Goal: Task Accomplishment & Management: Manage account settings

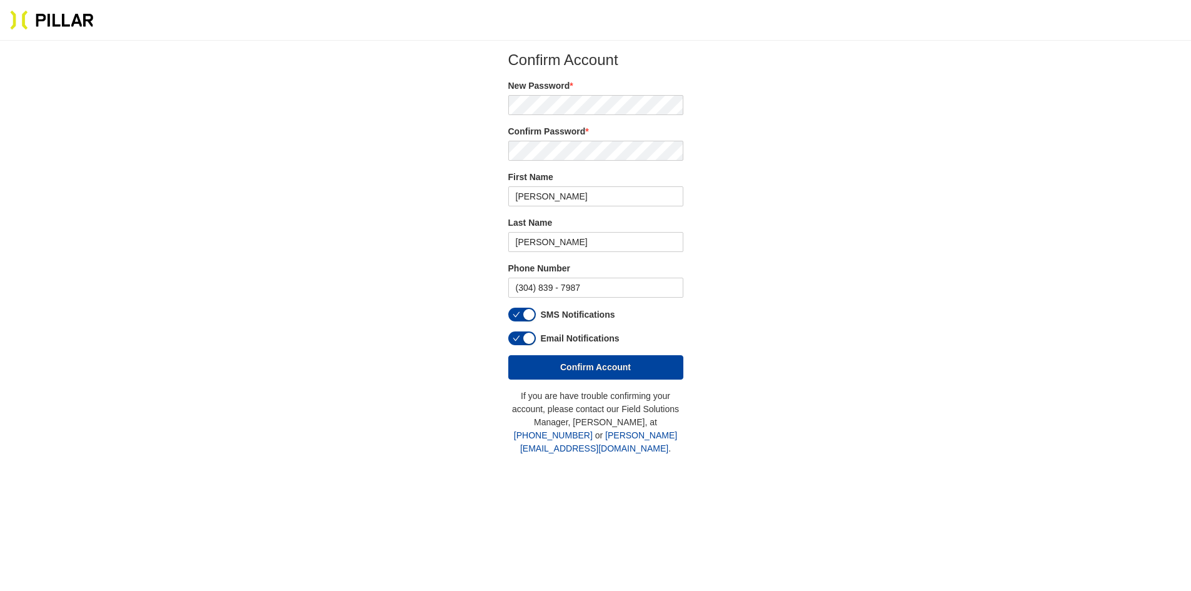
click at [569, 94] on div "New Password *" at bounding box center [595, 97] width 175 height 36
type button "true"
click at [508, 355] on button "Confirm Account" at bounding box center [595, 367] width 175 height 24
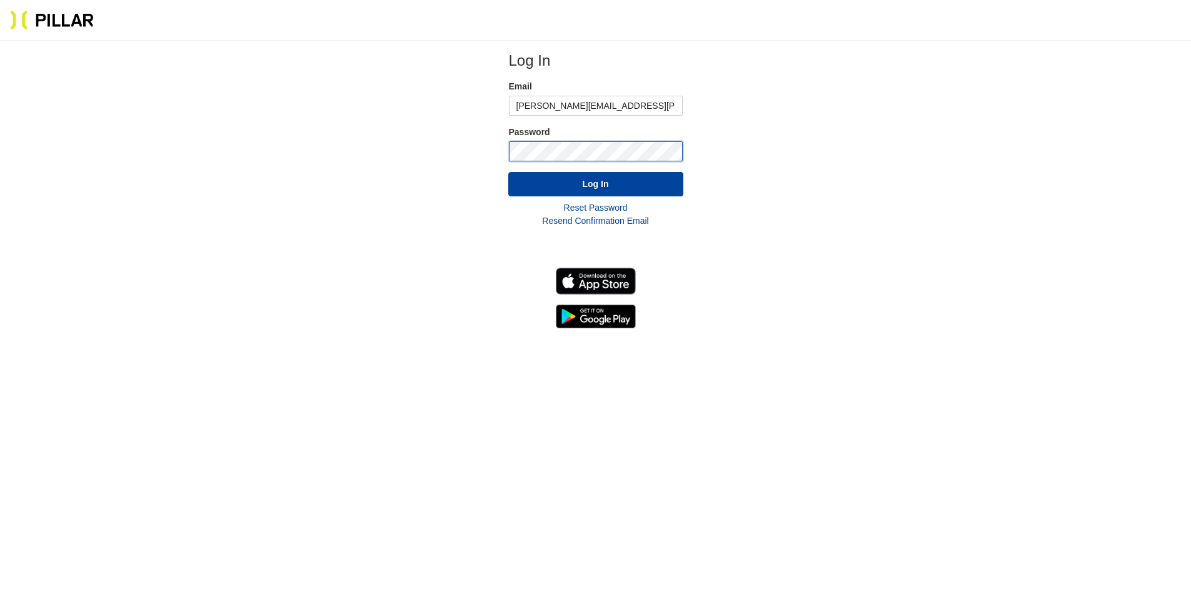
click at [508, 172] on button "Log In" at bounding box center [595, 184] width 175 height 24
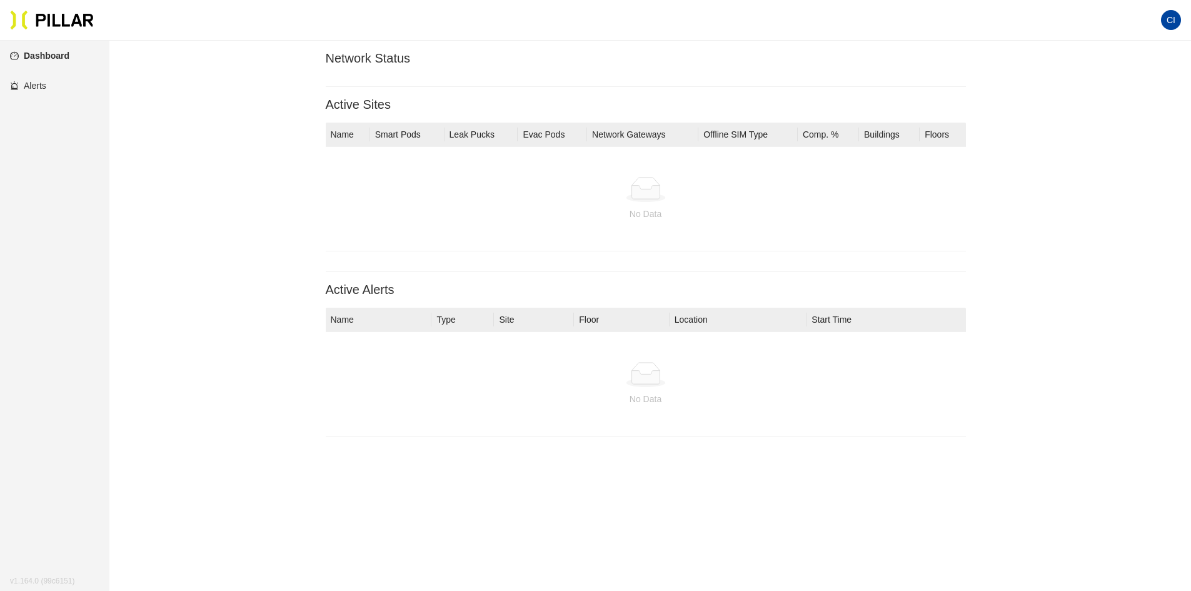
click at [46, 89] on link "Alerts" at bounding box center [28, 86] width 36 height 10
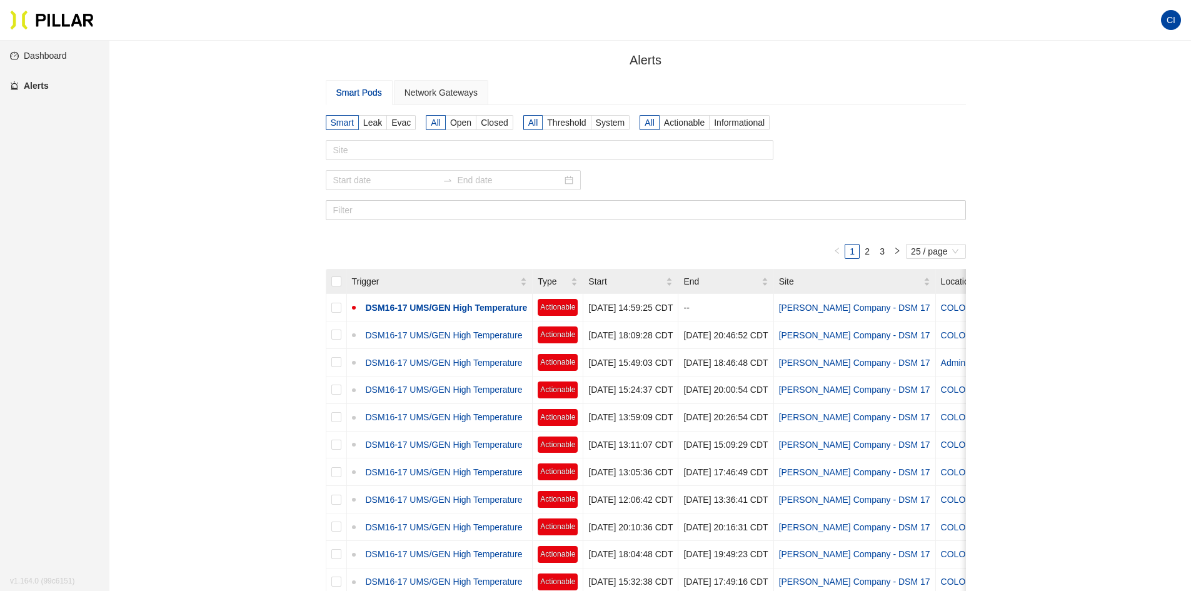
click at [777, 20] on span "CI" at bounding box center [1171, 20] width 20 height 20
click at [777, 45] on link "Profile" at bounding box center [1102, 45] width 39 height 14
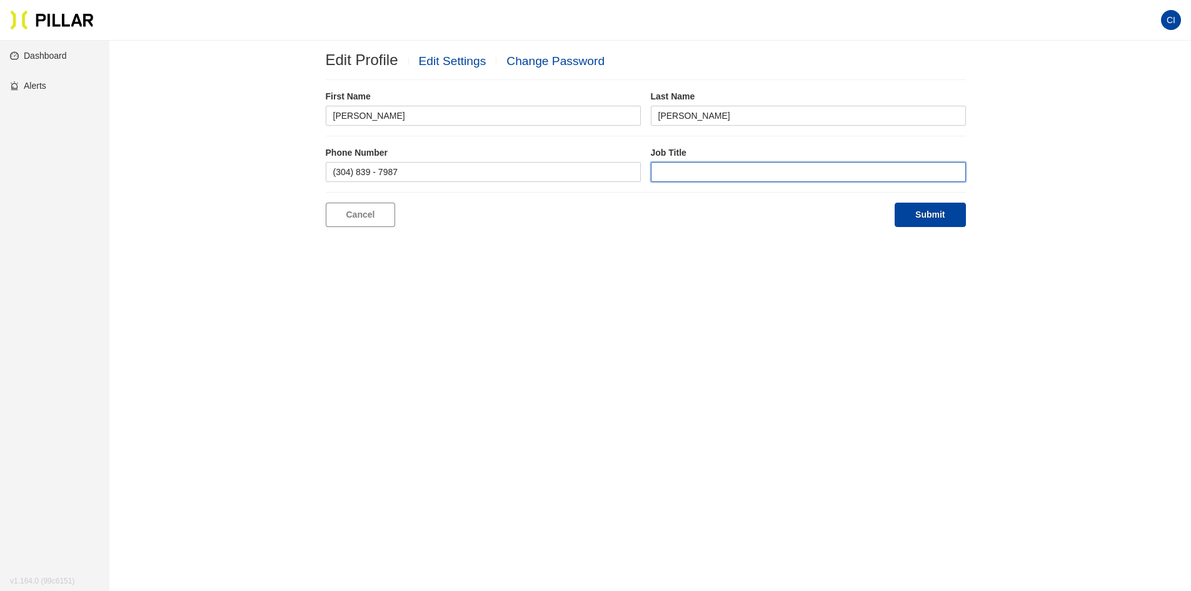
click at [771, 173] on input "text" at bounding box center [808, 172] width 315 height 20
type input "Project Superintendent"
click at [768, 233] on main "Edit Profile Edit Settings Change Password First Name [PERSON_NAME] Last Name […" at bounding box center [595, 336] width 1191 height 591
click at [777, 223] on button "Submit" at bounding box center [929, 215] width 71 height 24
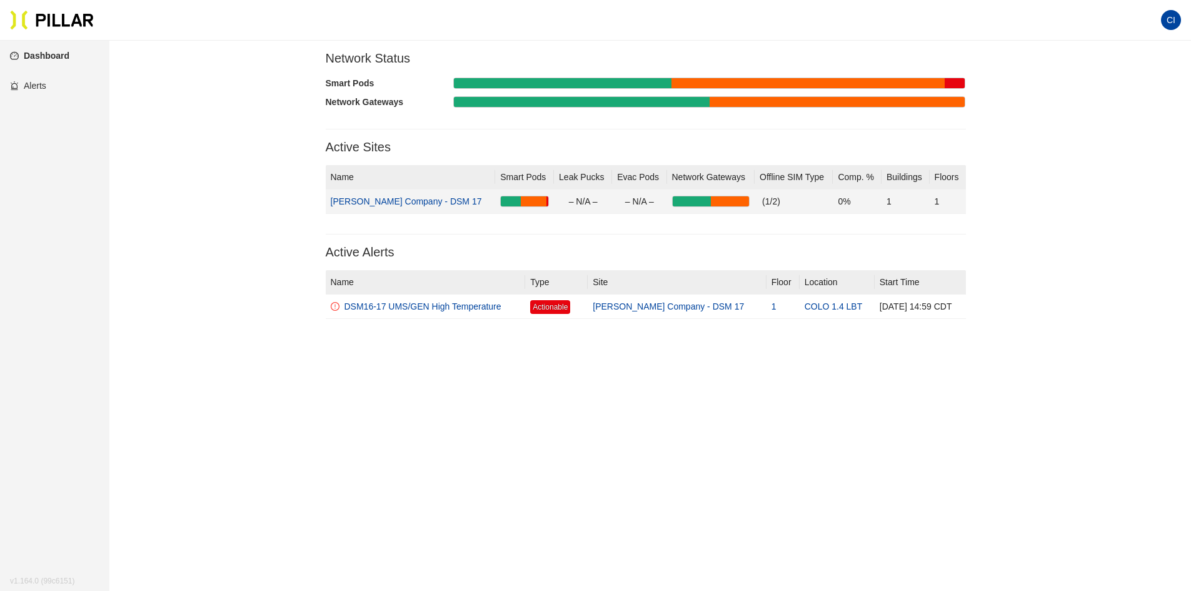
click at [401, 204] on link "[PERSON_NAME] Company - DSM 17" at bounding box center [406, 201] width 151 height 10
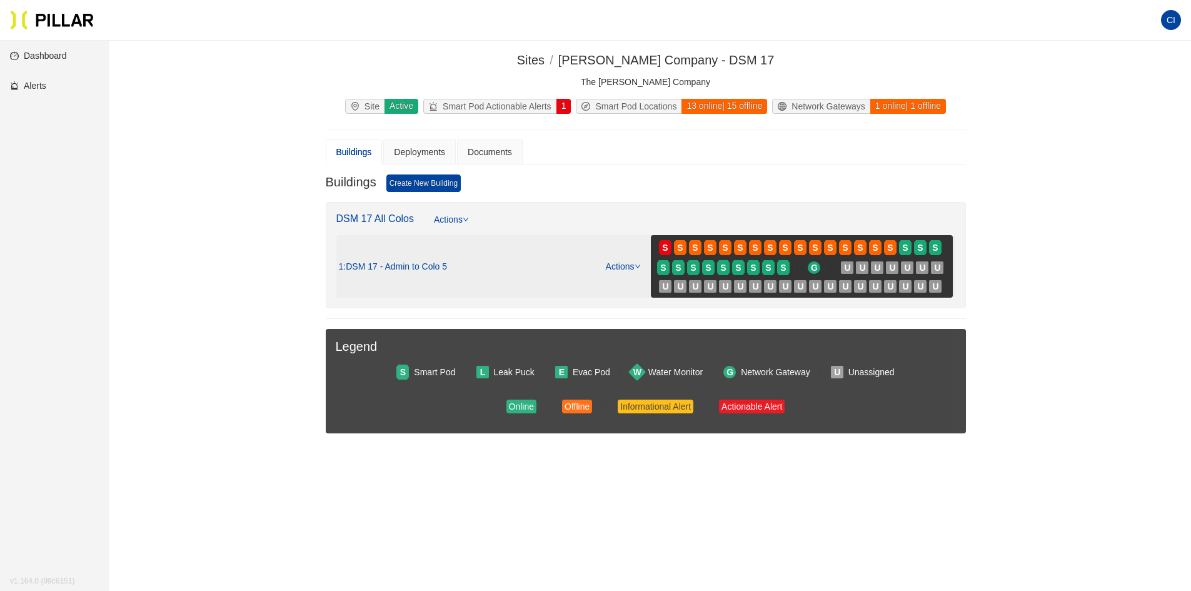
click at [409, 272] on span ": DSM 17 - Admin to Colo 5" at bounding box center [395, 266] width 104 height 11
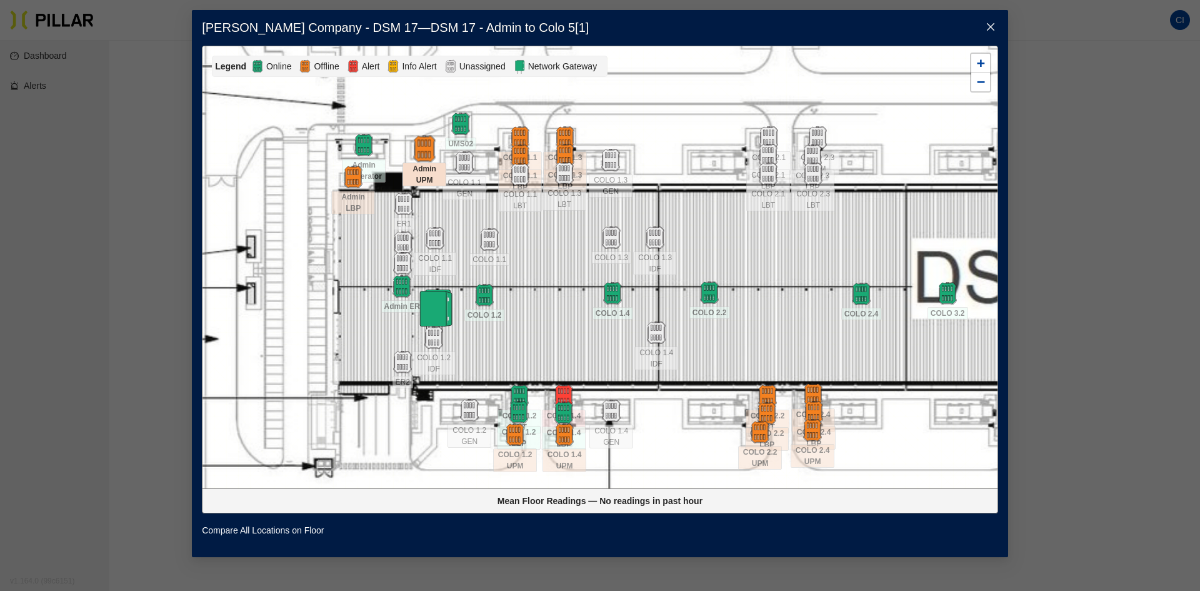
click at [426, 148] on img at bounding box center [424, 148] width 27 height 27
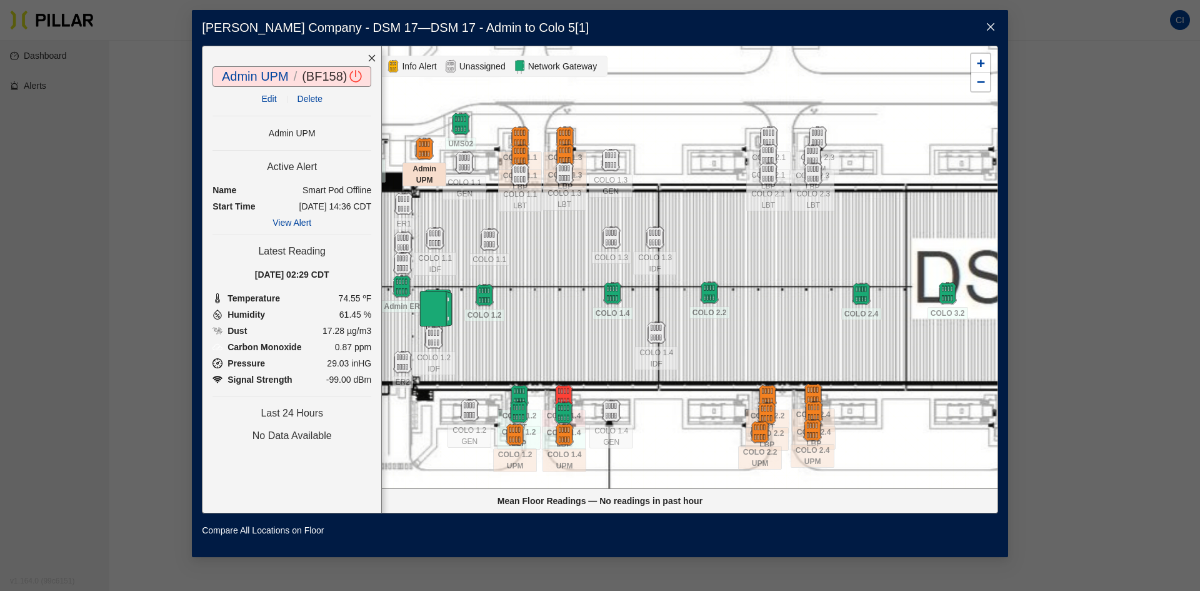
click at [376, 53] on div at bounding box center [372, 58] width 19 height 24
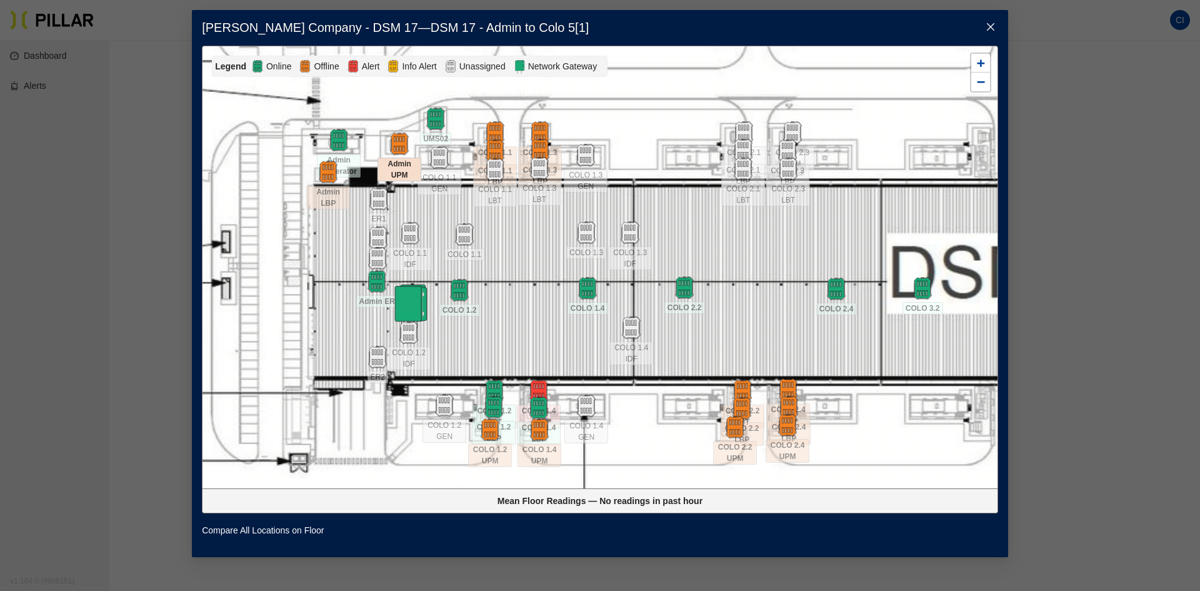
drag, startPoint x: 676, startPoint y: 151, endPoint x: 636, endPoint y: 150, distance: 40.0
click at [649, 146] on div at bounding box center [600, 267] width 795 height 442
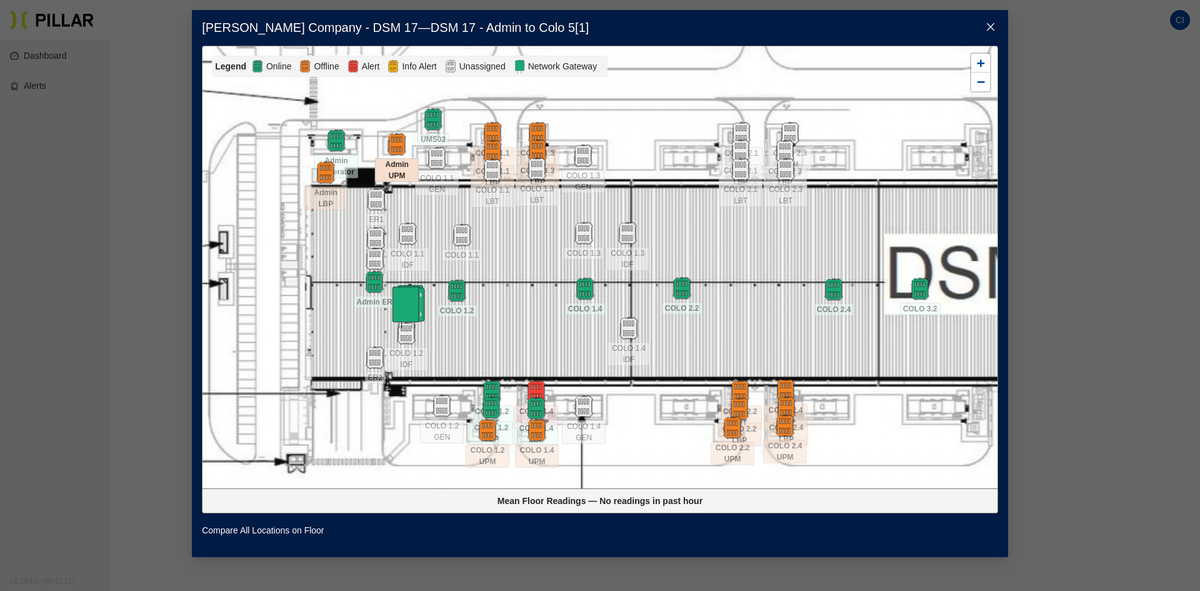
click at [413, 299] on img at bounding box center [407, 306] width 44 height 44
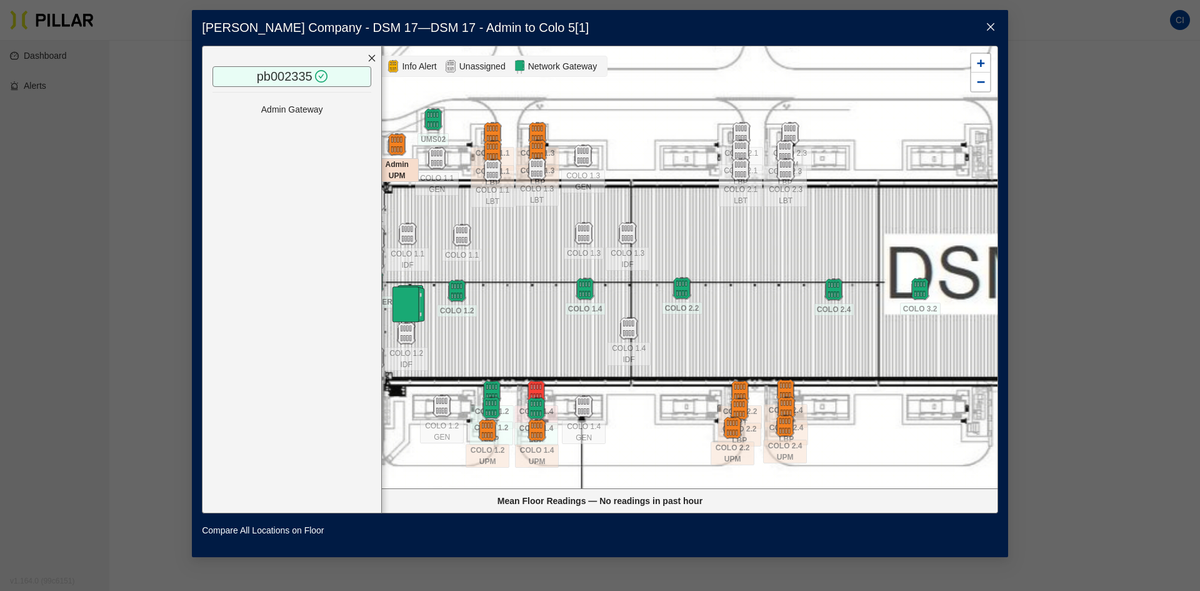
click at [366, 60] on div at bounding box center [372, 58] width 19 height 24
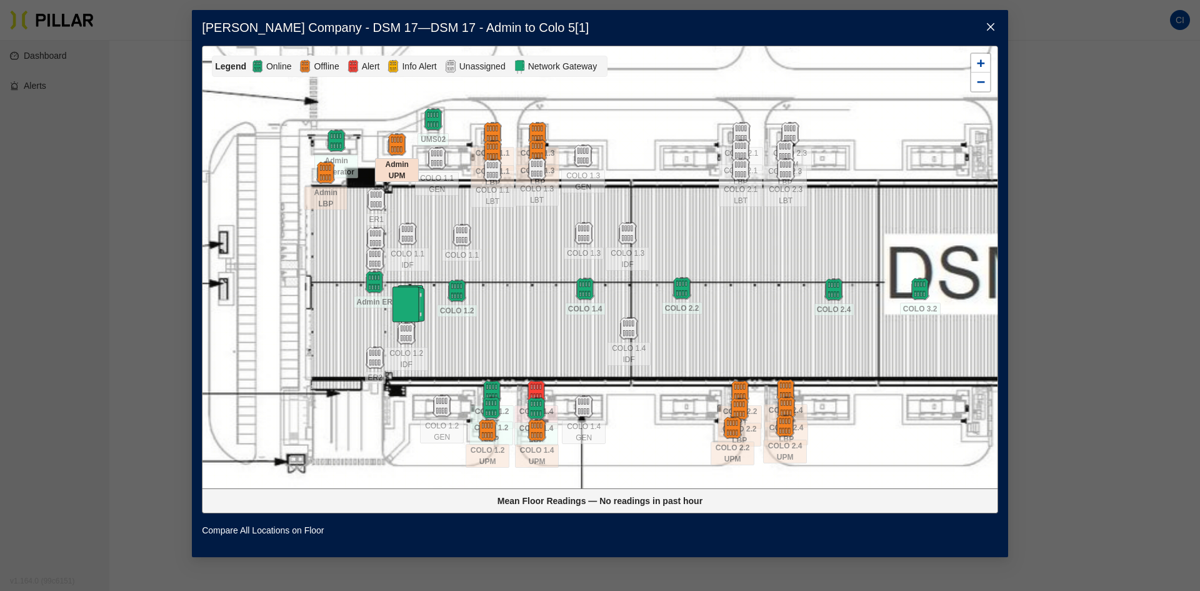
click at [777, 26] on icon "close" at bounding box center [991, 27] width 10 height 10
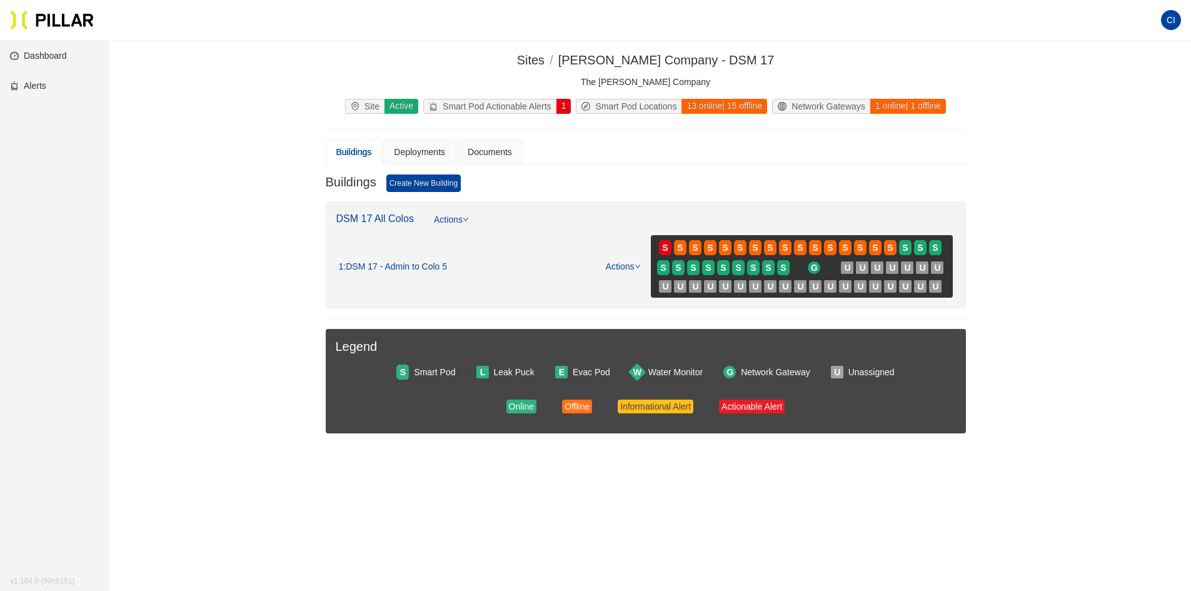
click at [526, 99] on div "Smart Pod Actionable Alerts" at bounding box center [490, 106] width 133 height 14
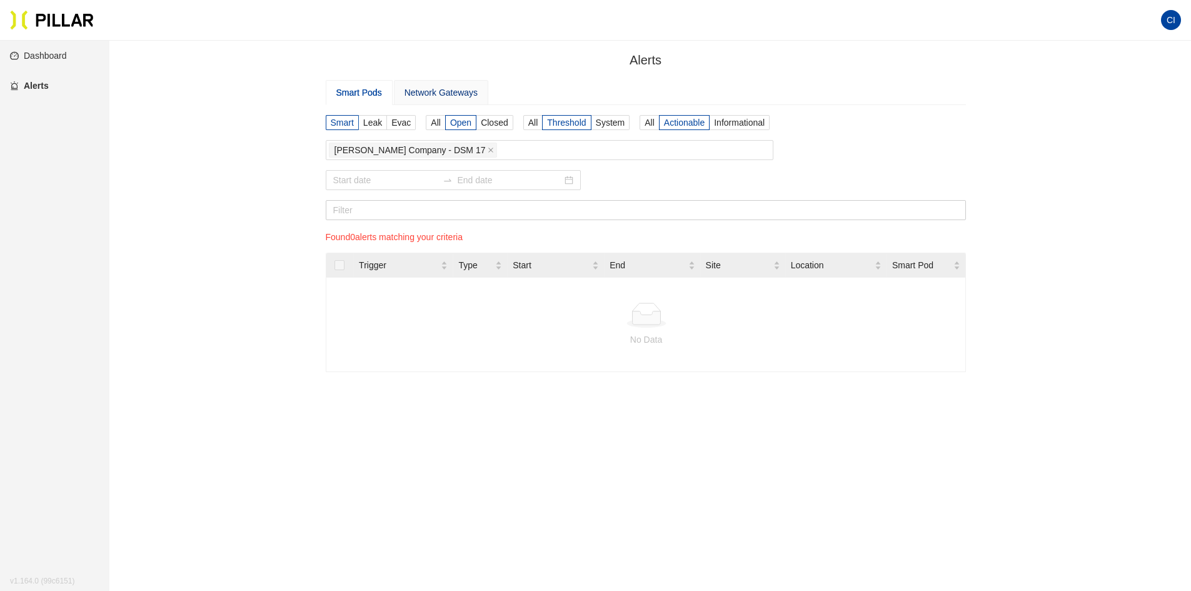
click at [409, 94] on div "Network Gateways" at bounding box center [440, 93] width 73 height 14
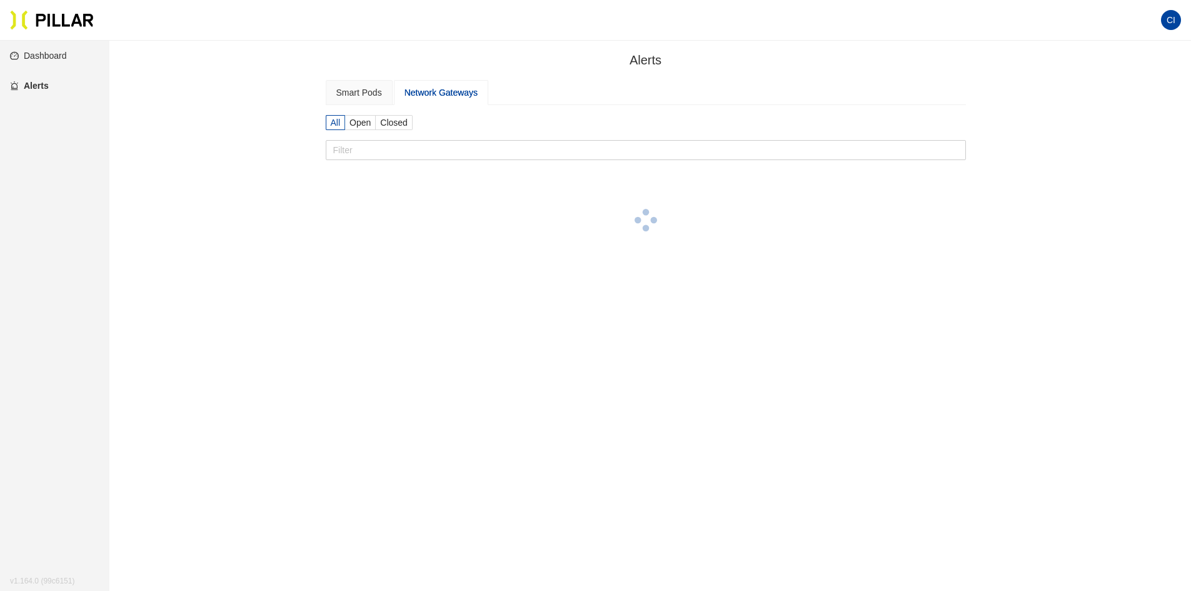
click at [36, 59] on link "Dashboard" at bounding box center [38, 56] width 57 height 10
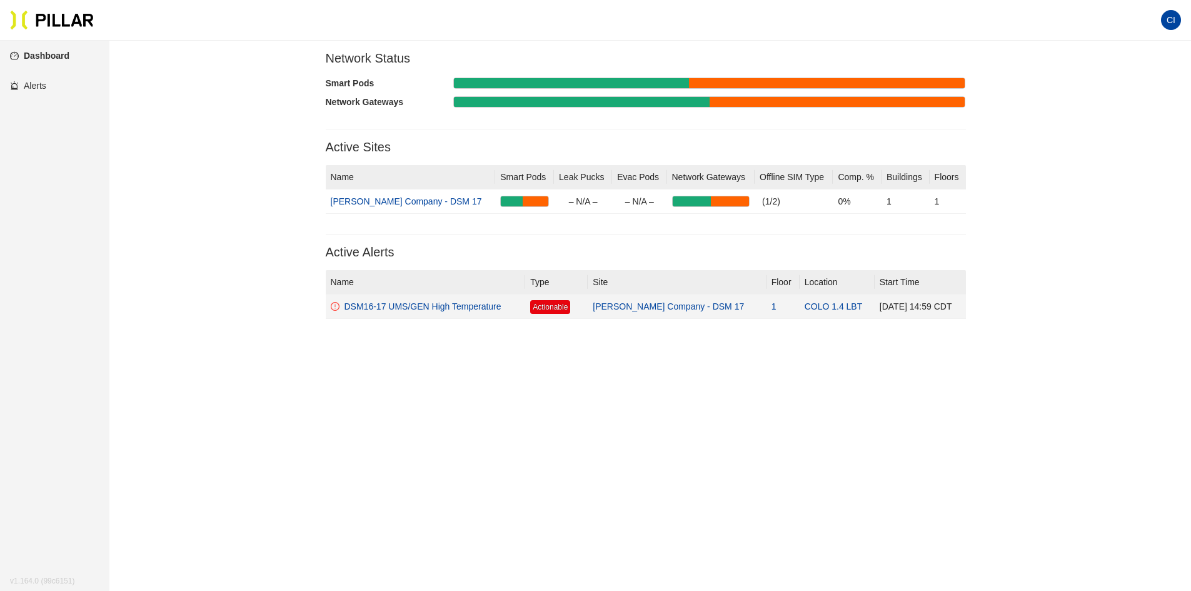
click at [473, 308] on div "DSM16-17 UMS/GEN High Temperature" at bounding box center [422, 306] width 157 height 14
